Goal: Task Accomplishment & Management: Manage account settings

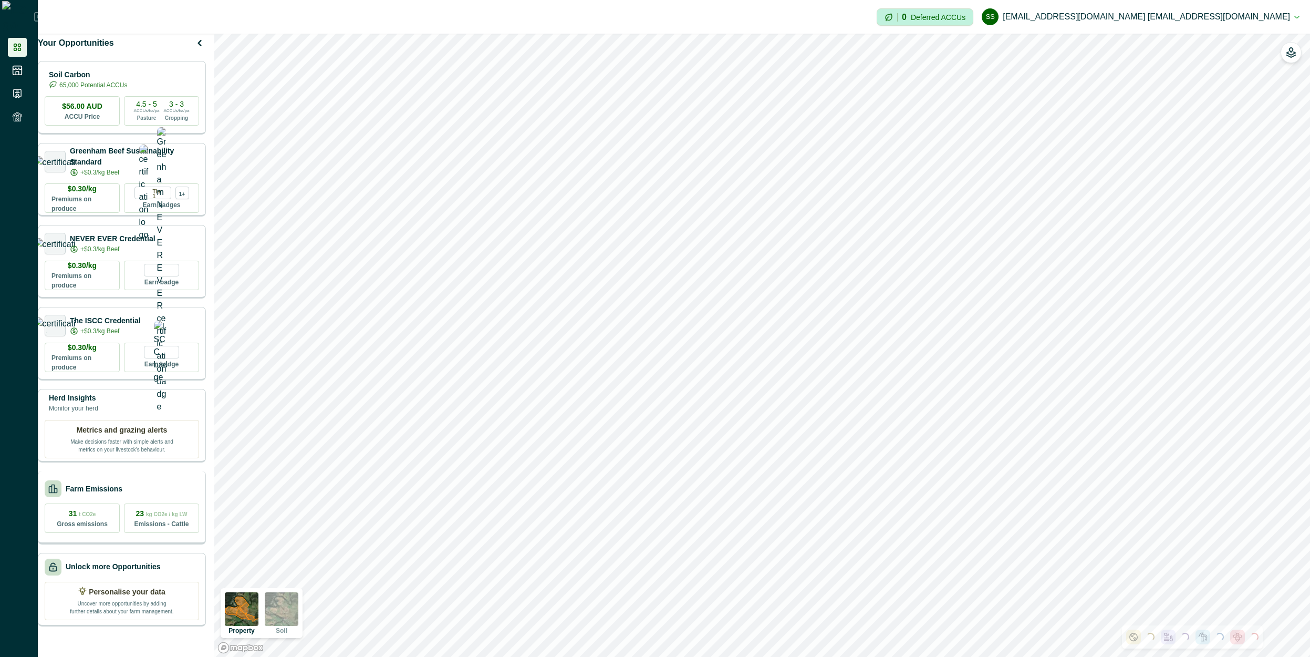
click at [133, 496] on div "Farm Emissions" at bounding box center [122, 488] width 154 height 17
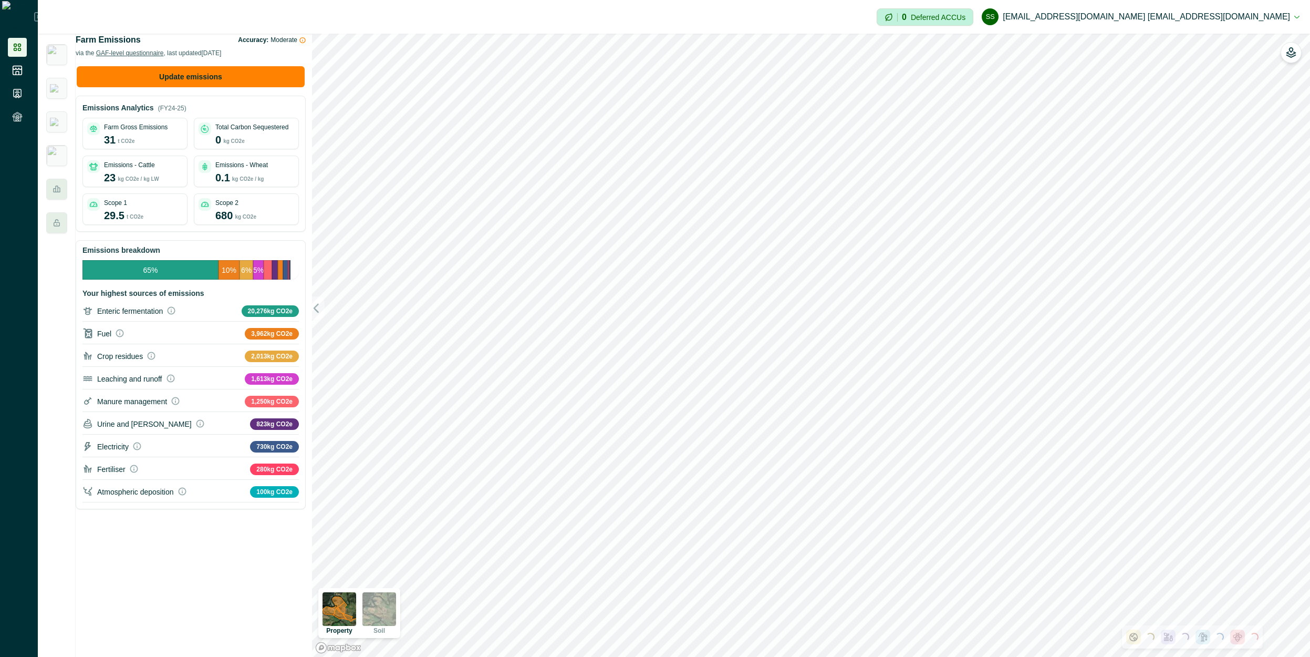
click at [162, 147] on div "Farm Gross Emissions 31 t CO2e" at bounding box center [143, 134] width 79 height 25
click at [230, 185] on p "0.1" at bounding box center [222, 178] width 15 height 16
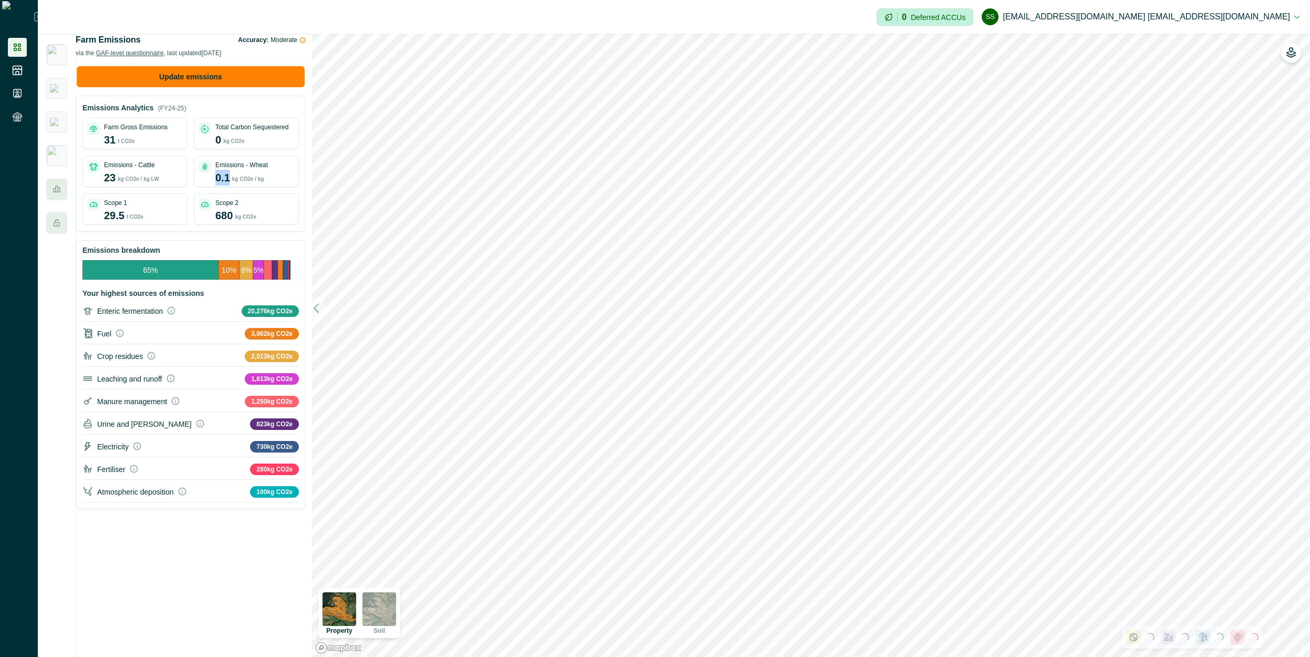
click at [230, 185] on p "0.1" at bounding box center [222, 178] width 15 height 16
click at [233, 223] on p "680" at bounding box center [223, 215] width 17 height 16
click at [63, 58] on img at bounding box center [56, 54] width 21 height 21
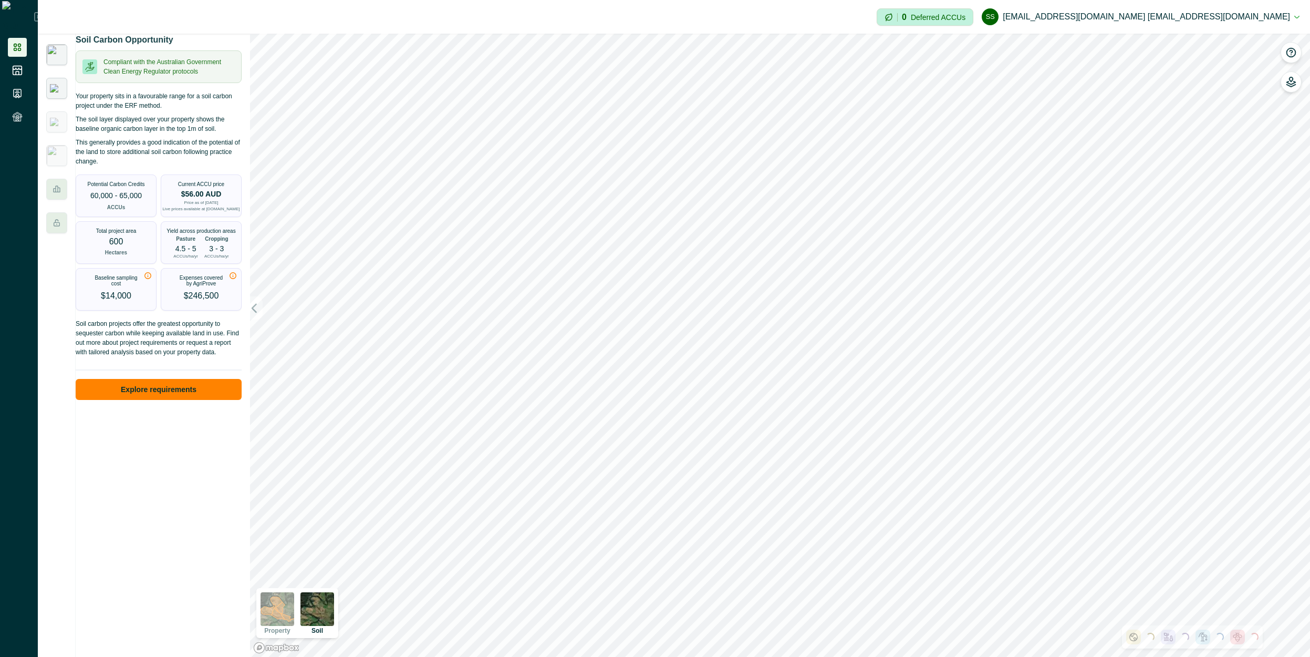
click at [61, 97] on div at bounding box center [56, 88] width 21 height 21
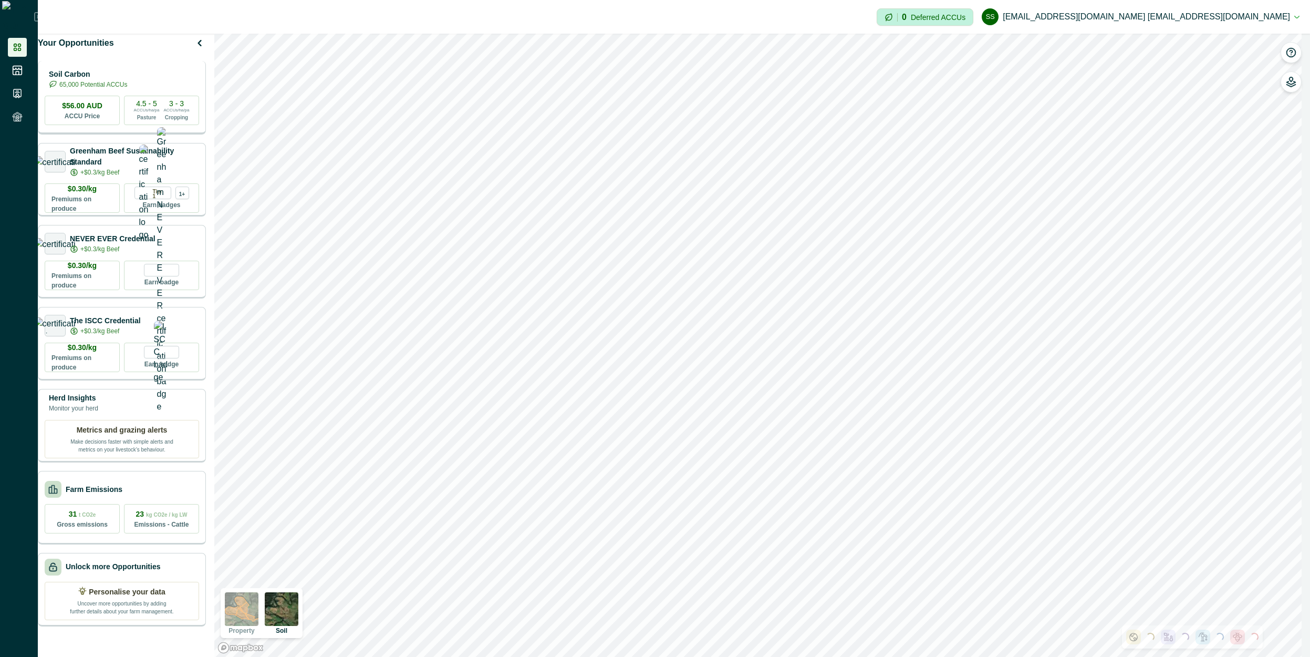
click at [127, 80] on p "Soil Carbon" at bounding box center [88, 74] width 78 height 11
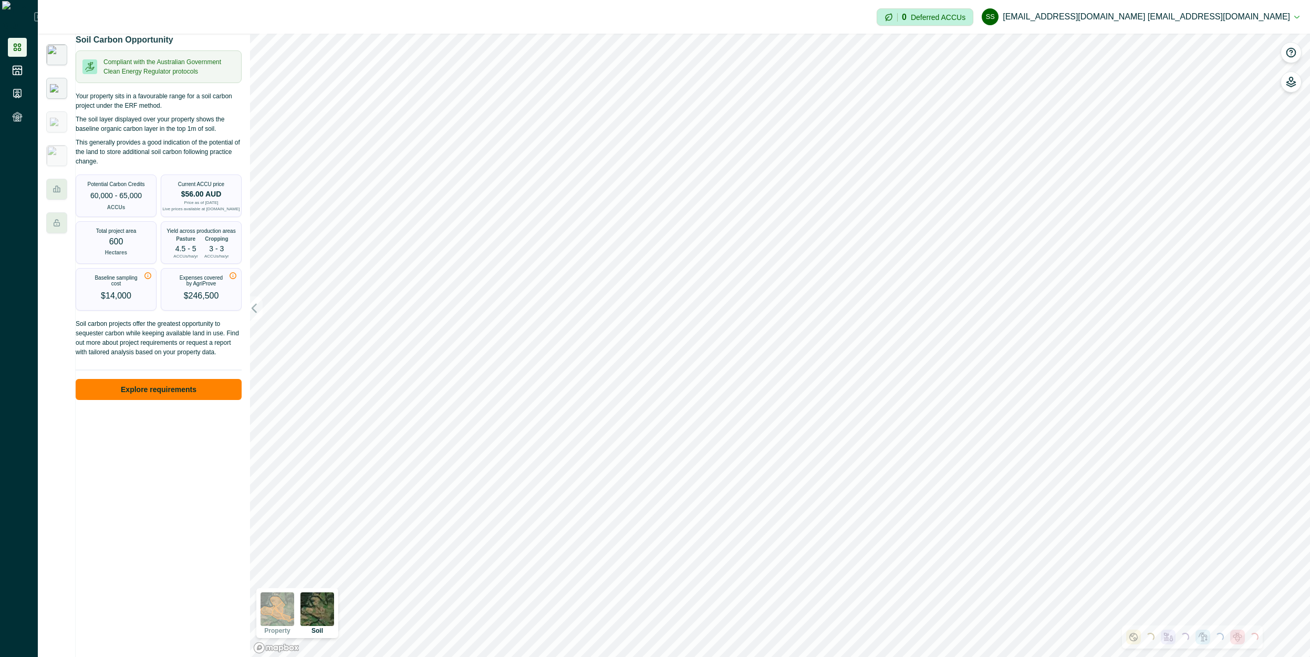
click at [58, 92] on img at bounding box center [57, 88] width 14 height 8
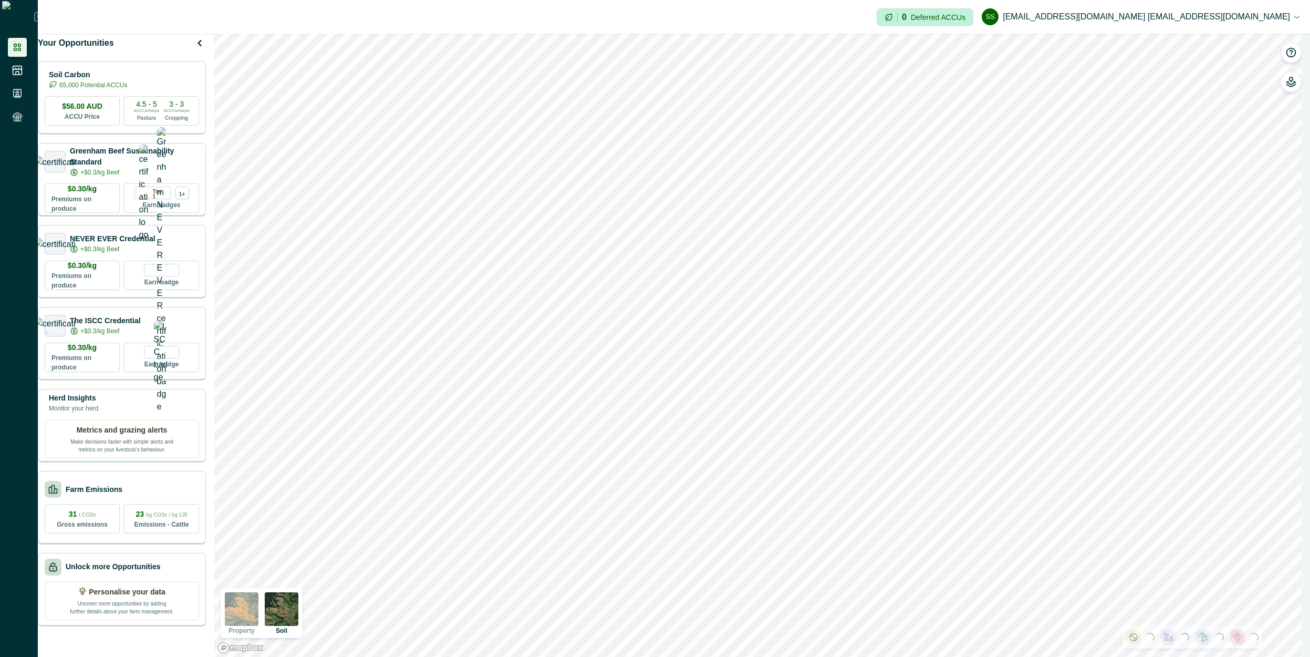
click at [1245, 23] on button "ss [EMAIL_ADDRESS][DOMAIN_NAME] [EMAIL_ADDRESS][DOMAIN_NAME]" at bounding box center [1141, 16] width 318 height 25
click at [1191, 46] on button "Sign out" at bounding box center [1195, 46] width 117 height 17
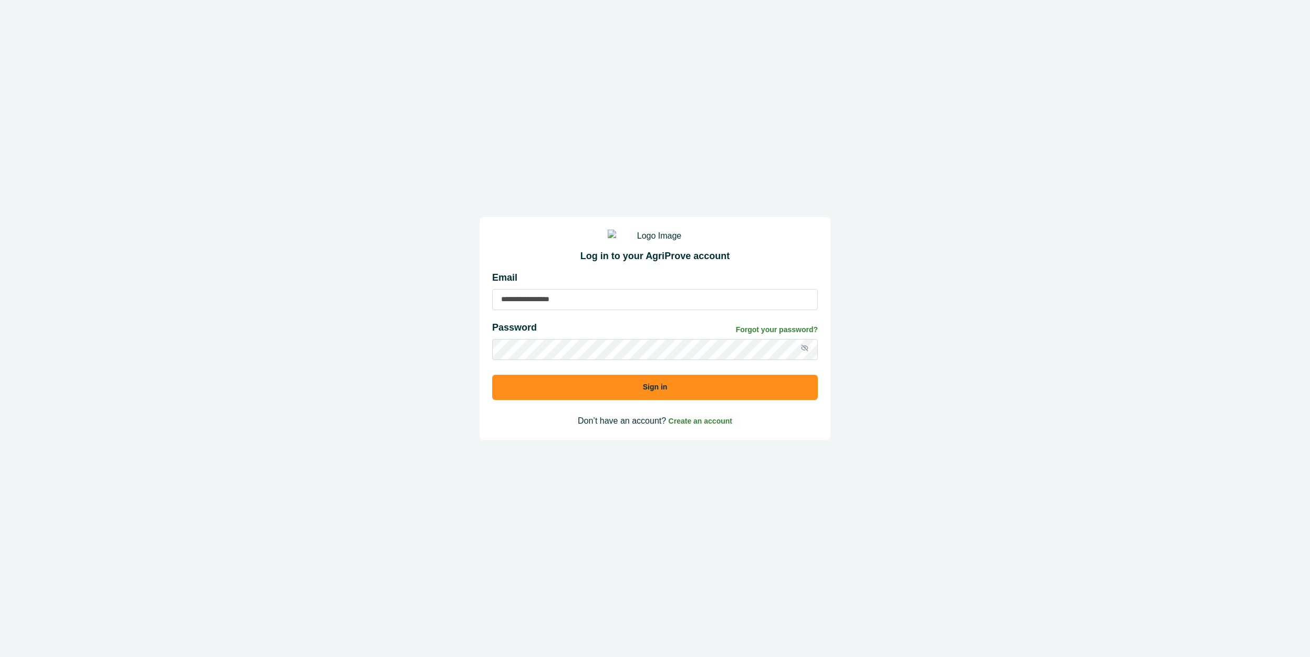
click at [557, 310] on input at bounding box center [655, 299] width 326 height 21
type input "**********"
click at [1199, 275] on div "**********" at bounding box center [655, 328] width 1310 height 657
click at [653, 391] on button "Sign in" at bounding box center [655, 387] width 326 height 25
